Goal: Task Accomplishment & Management: Manage account settings

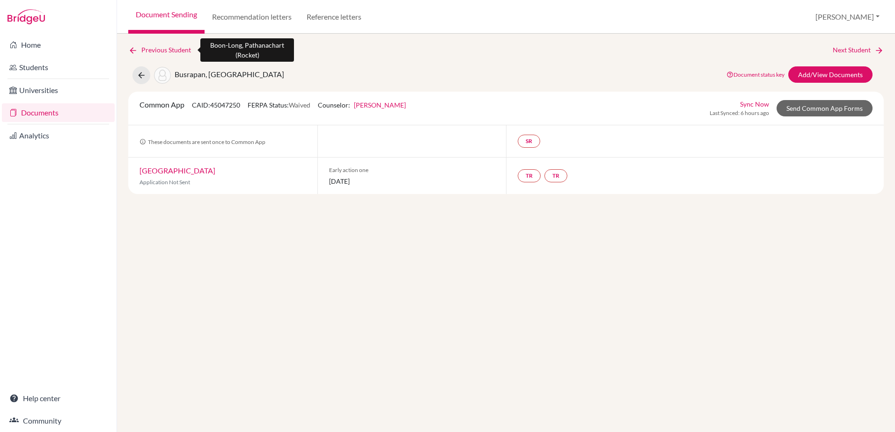
click at [151, 48] on link "Previous Student" at bounding box center [163, 50] width 70 height 10
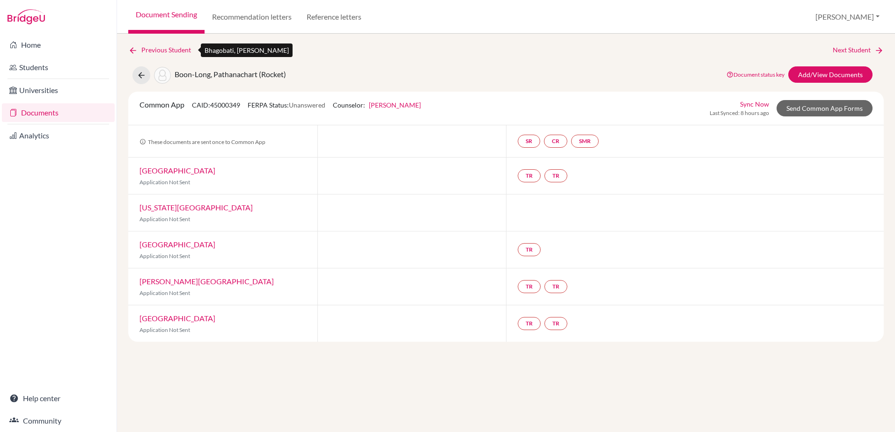
click at [150, 47] on link "Previous Student" at bounding box center [163, 50] width 70 height 10
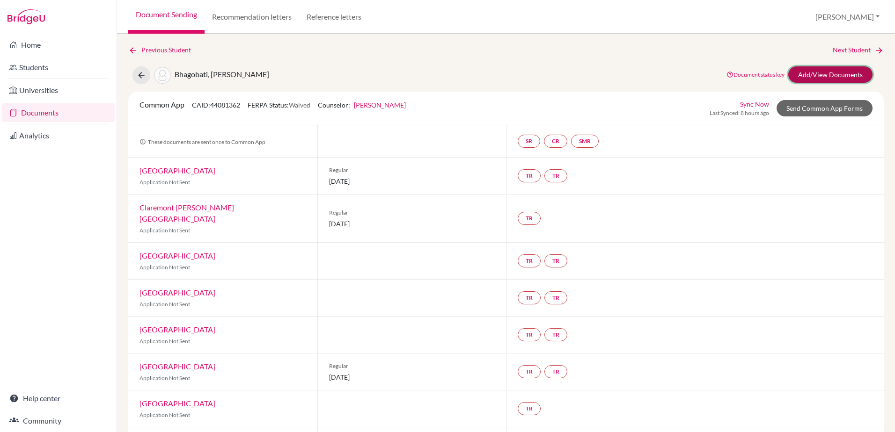
click at [825, 77] on link "Add/View Documents" at bounding box center [830, 74] width 84 height 16
